Goal: Task Accomplishment & Management: Manage account settings

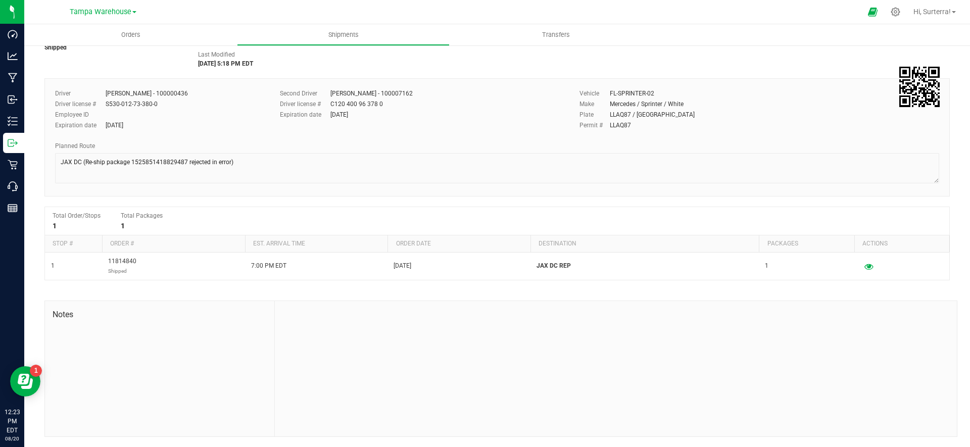
scroll to position [53, 0]
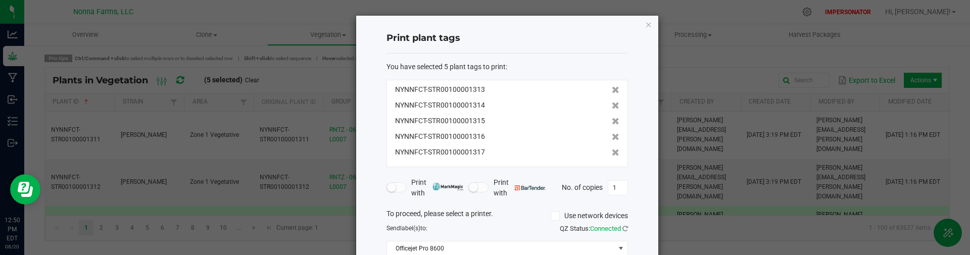
scroll to position [93, 0]
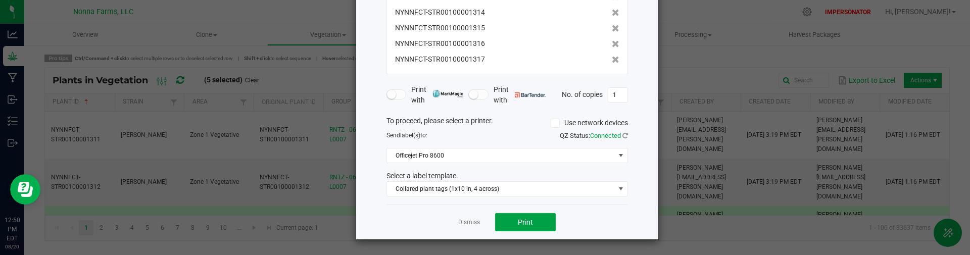
click at [535, 224] on button "Print" at bounding box center [525, 222] width 61 height 18
drag, startPoint x: 469, startPoint y: 223, endPoint x: 564, endPoint y: 179, distance: 105.1
click at [473, 222] on link "Dismiss" at bounding box center [469, 222] width 22 height 9
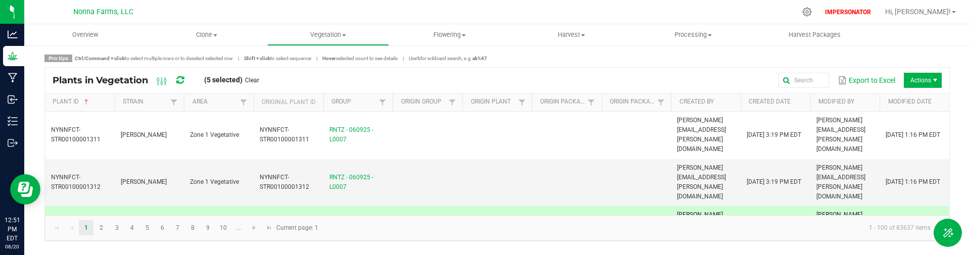
drag, startPoint x: 923, startPoint y: 12, endPoint x: 922, endPoint y: 17, distance: 5.3
click at [923, 12] on span "Hi, Adrienne!" at bounding box center [918, 12] width 66 height 8
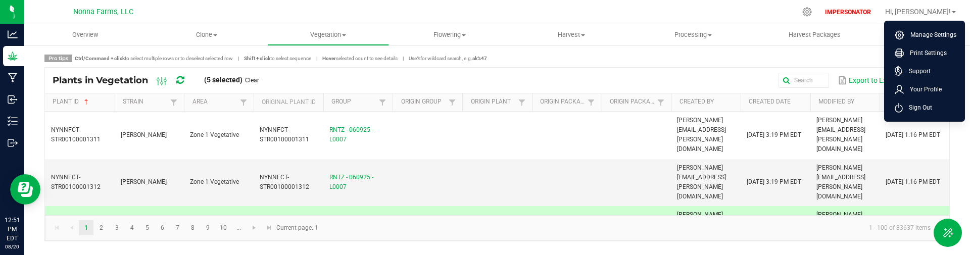
click at [910, 110] on span "Sign Out" at bounding box center [916, 108] width 29 height 10
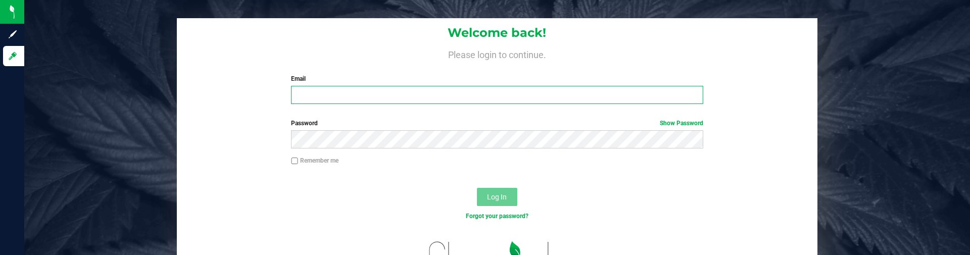
type input "badams_surterra@flourishsoftware.com"
